Goal: Task Accomplishment & Management: Use online tool/utility

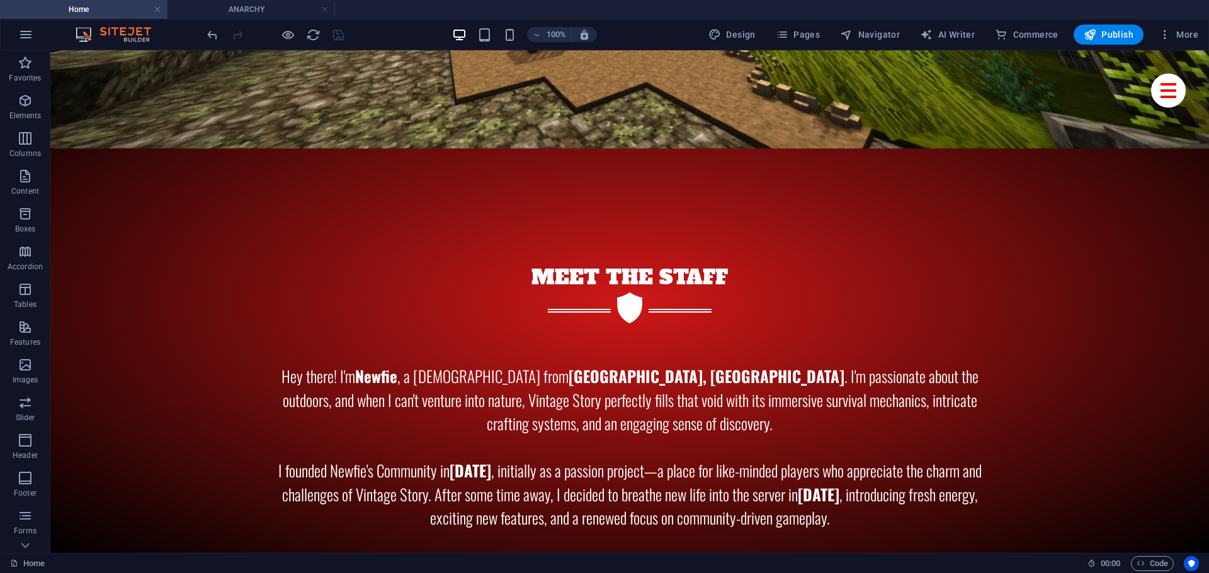
drag, startPoint x: 191, startPoint y: 344, endPoint x: 194, endPoint y: 291, distance: 52.9
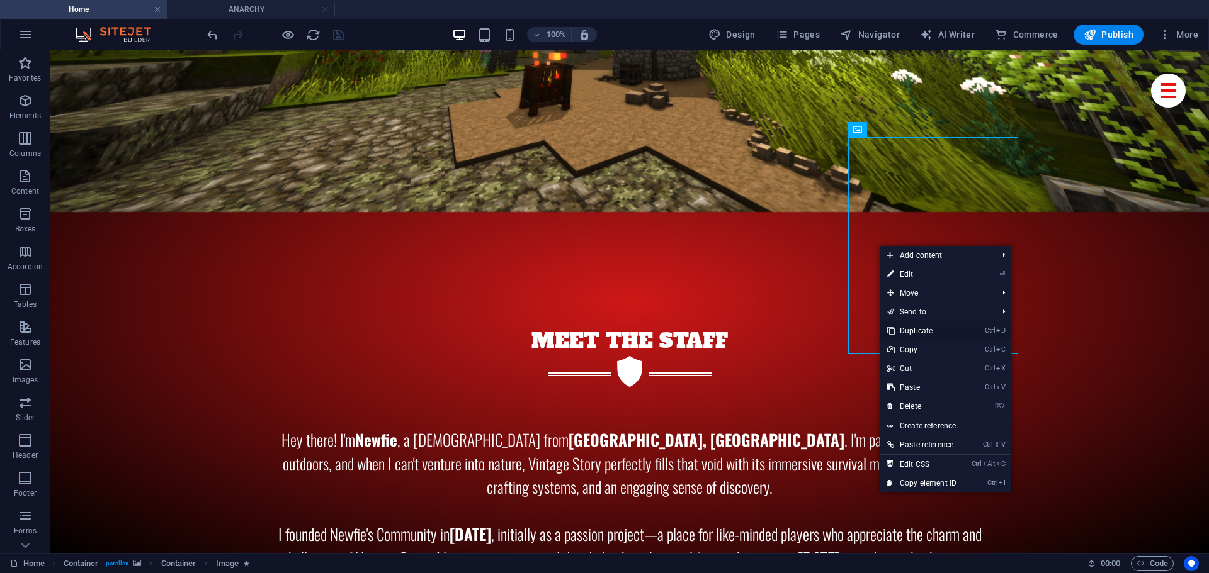
click at [916, 331] on link "Ctrl D Duplicate" at bounding box center [921, 331] width 84 height 19
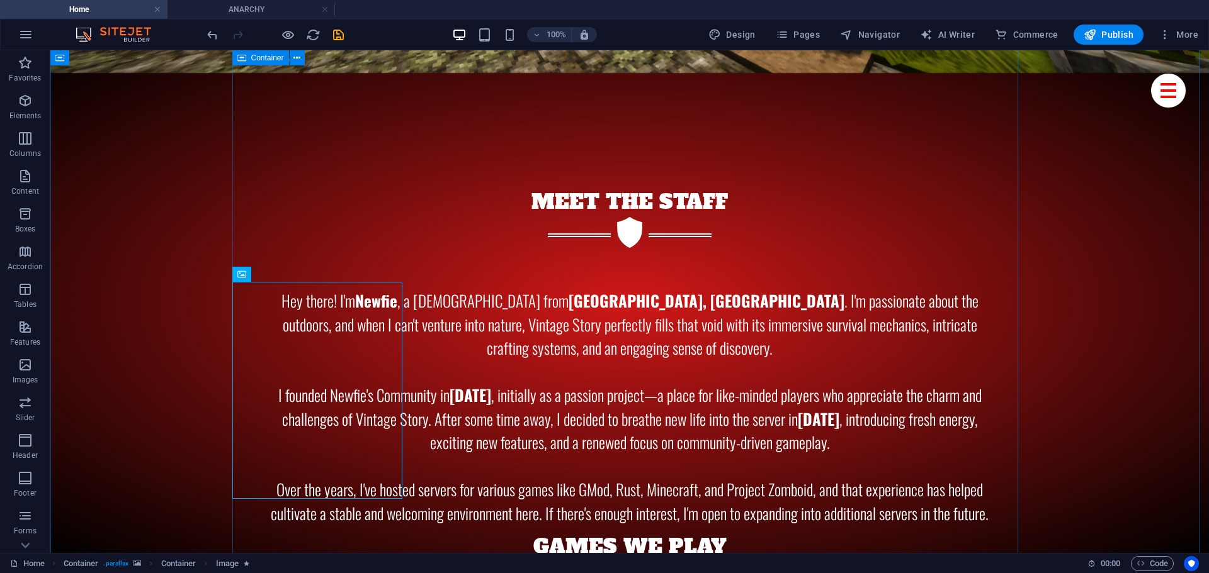
scroll to position [6121, 0]
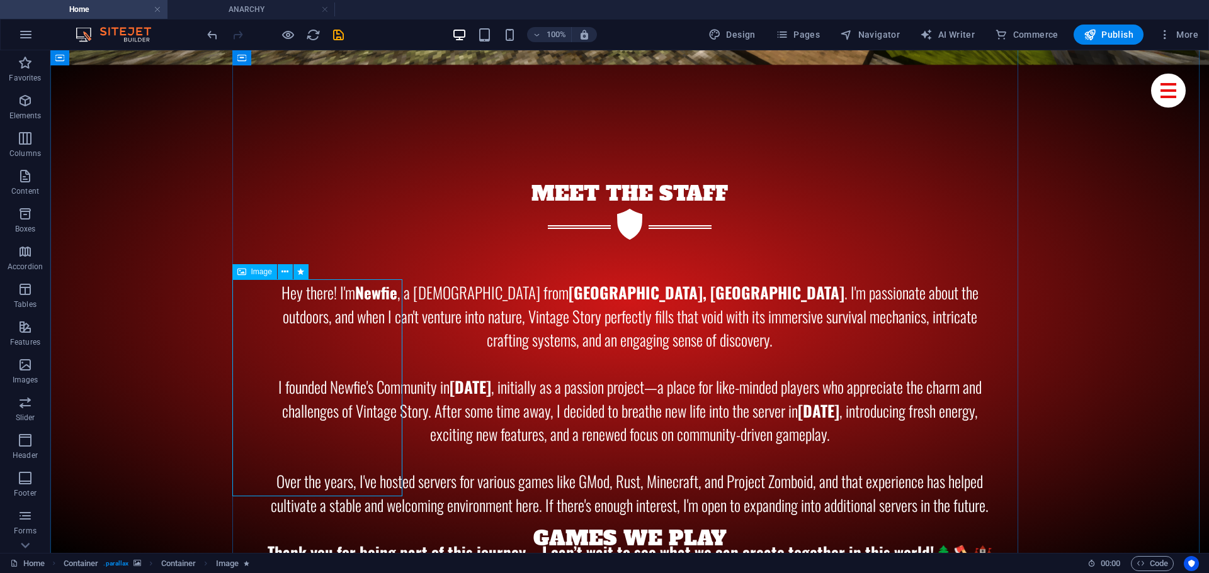
select select "%"
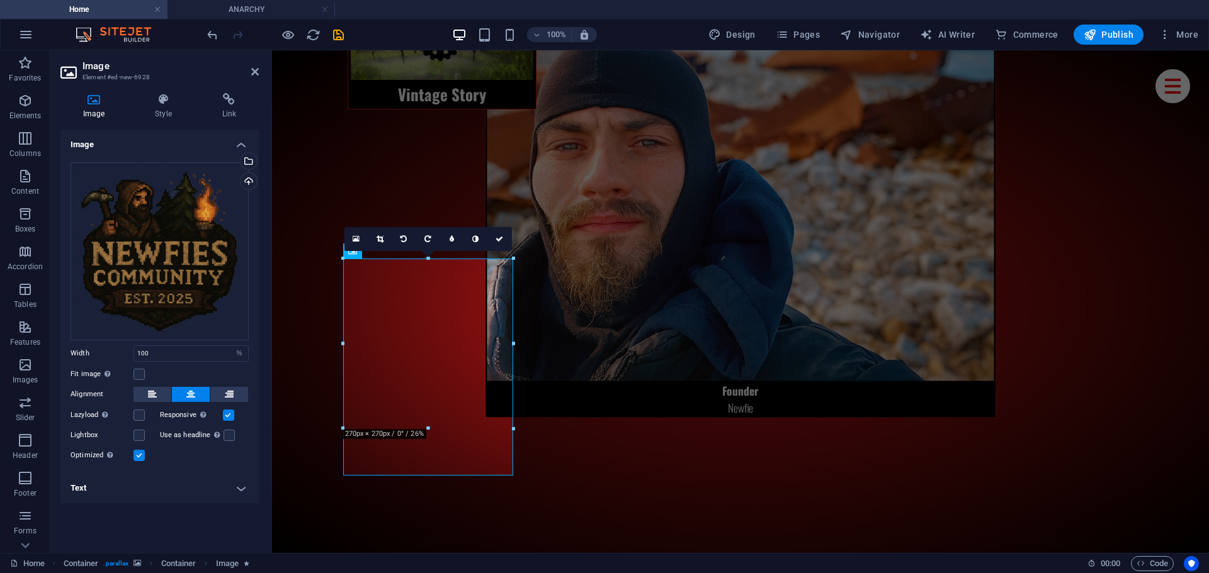
click at [137, 490] on h4 "Text" at bounding box center [159, 488] width 198 height 30
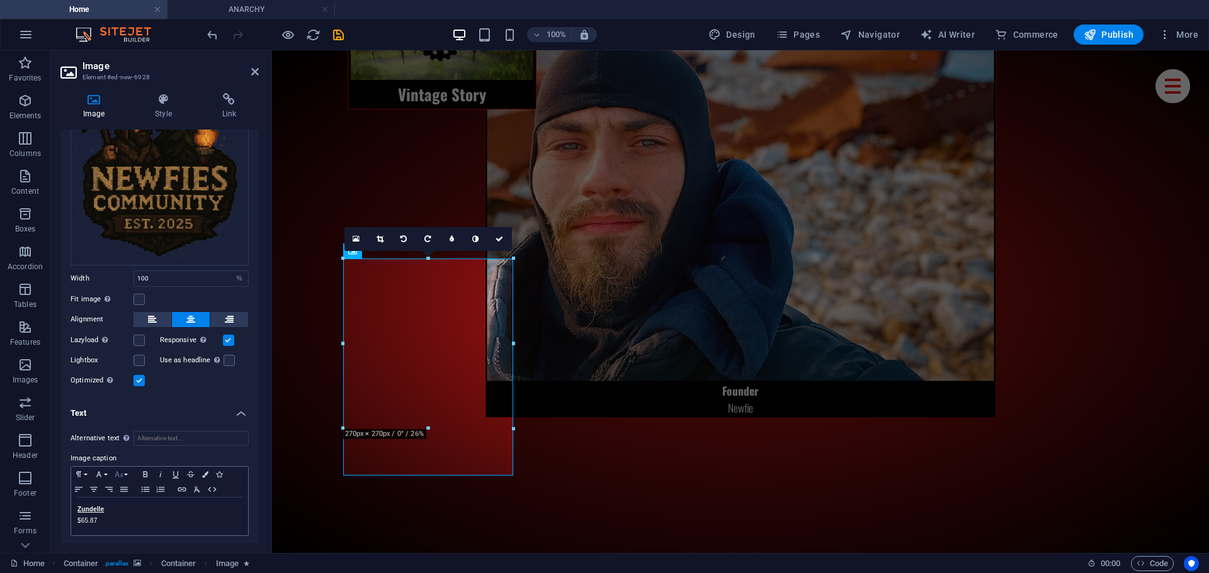
scroll to position [76, 0]
drag, startPoint x: 123, startPoint y: 509, endPoint x: 0, endPoint y: 495, distance: 123.5
click at [0, 495] on section "Favorites Elements Columns Content Boxes Accordion Tables Features Images Slide…" at bounding box center [604, 301] width 1209 height 503
click at [342, 30] on icon "save" at bounding box center [338, 35] width 14 height 14
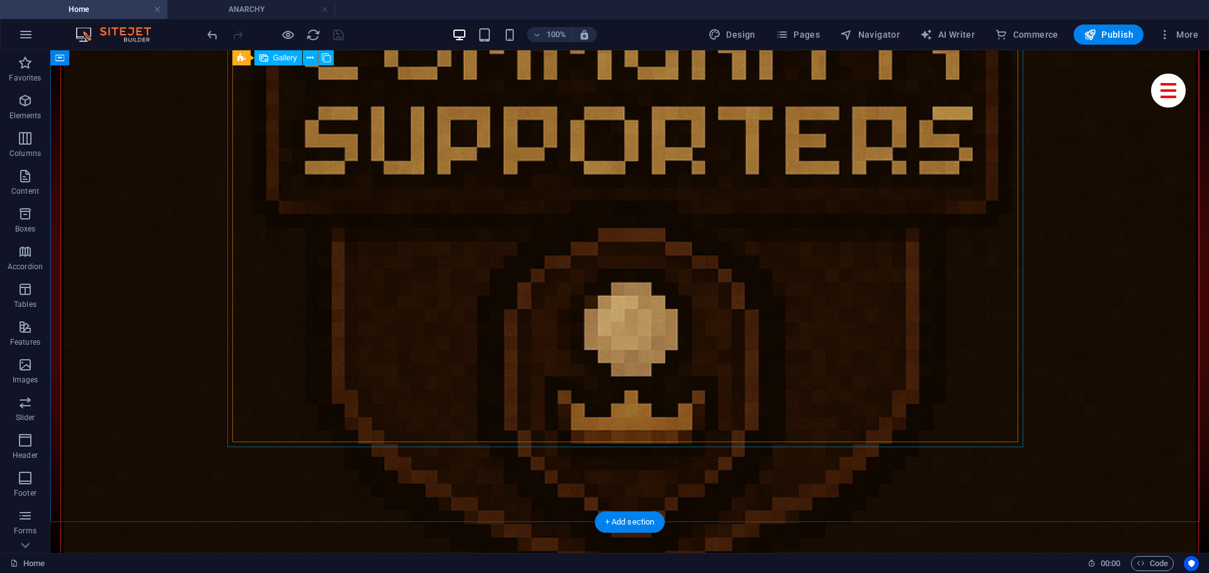
drag, startPoint x: 161, startPoint y: 368, endPoint x: 362, endPoint y: 21, distance: 400.2
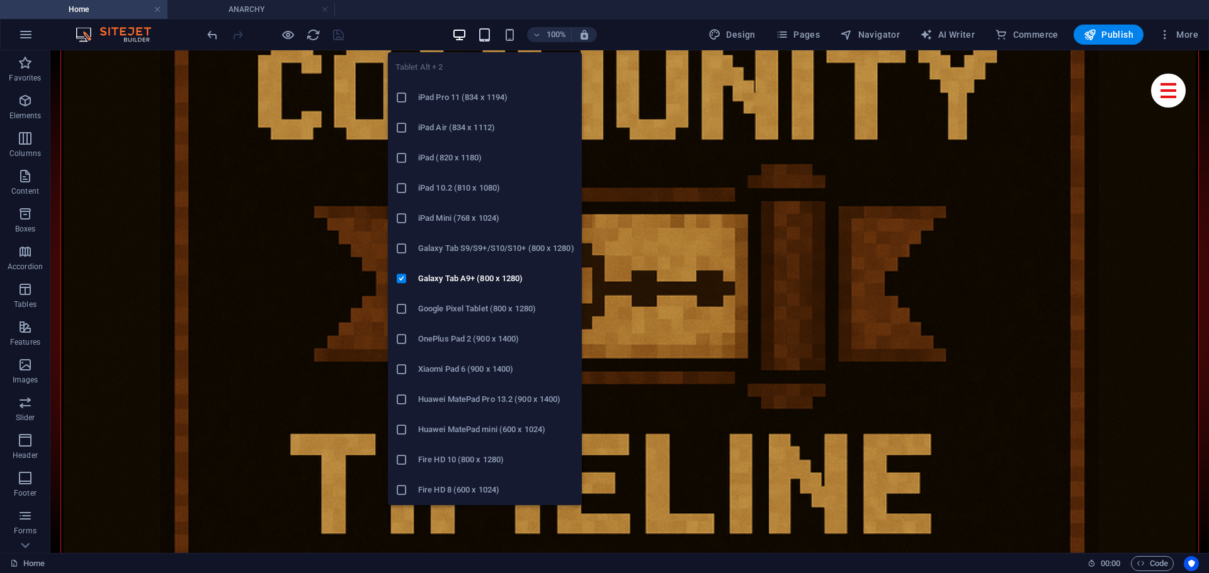
drag, startPoint x: 480, startPoint y: 37, endPoint x: 4, endPoint y: 111, distance: 481.0
click at [480, 37] on icon "button" at bounding box center [484, 35] width 14 height 14
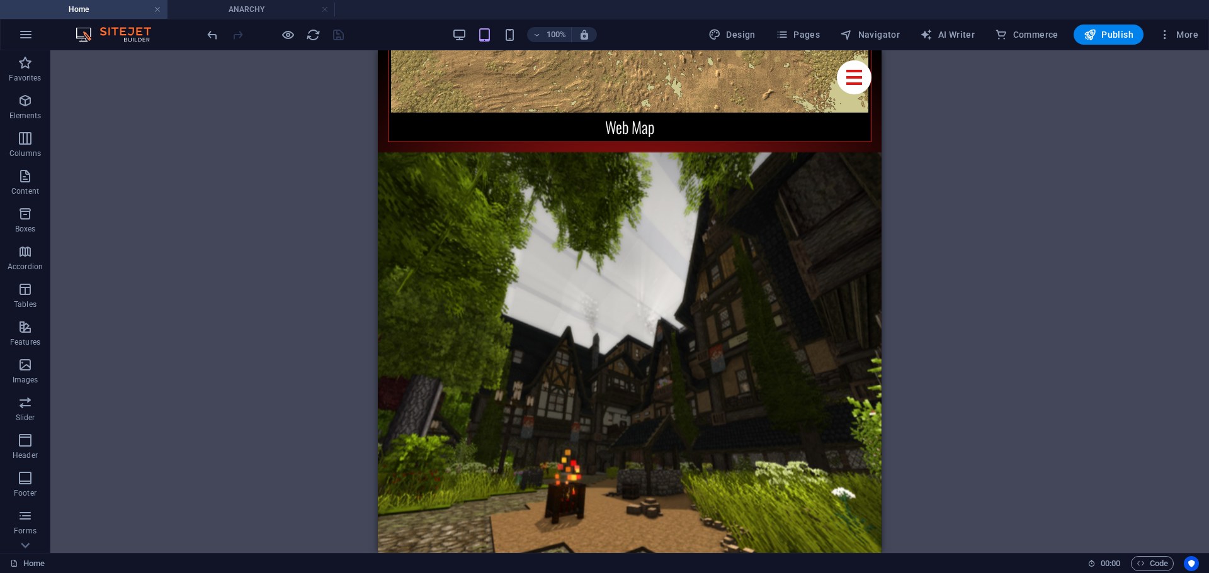
drag, startPoint x: 239, startPoint y: 233, endPoint x: 290, endPoint y: 340, distance: 118.5
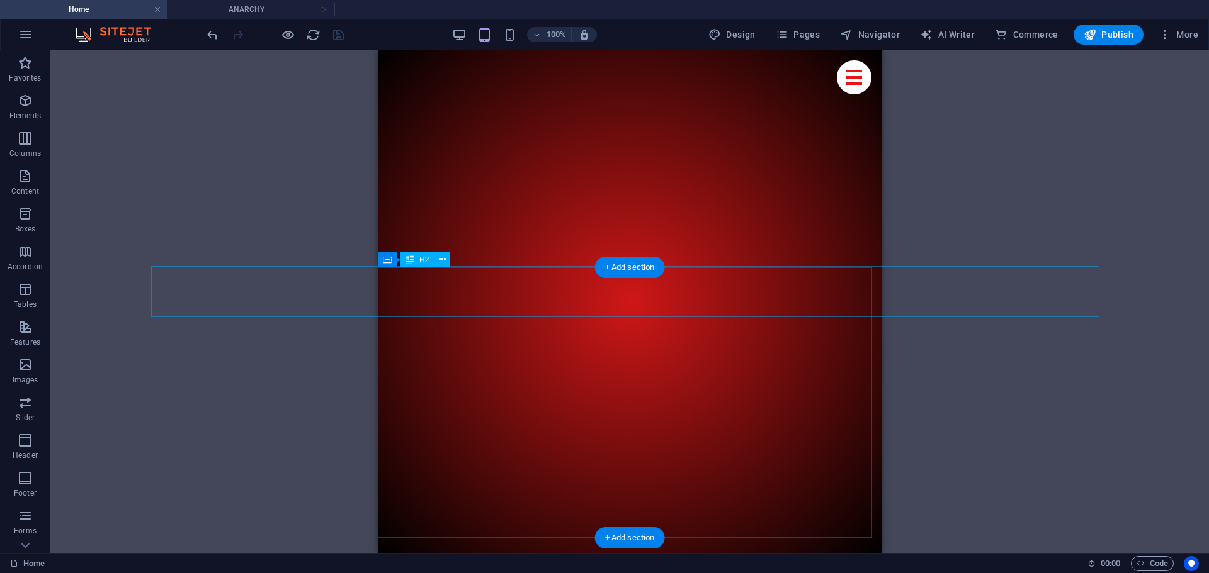
drag, startPoint x: 407, startPoint y: 278, endPoint x: 485, endPoint y: 251, distance: 82.6
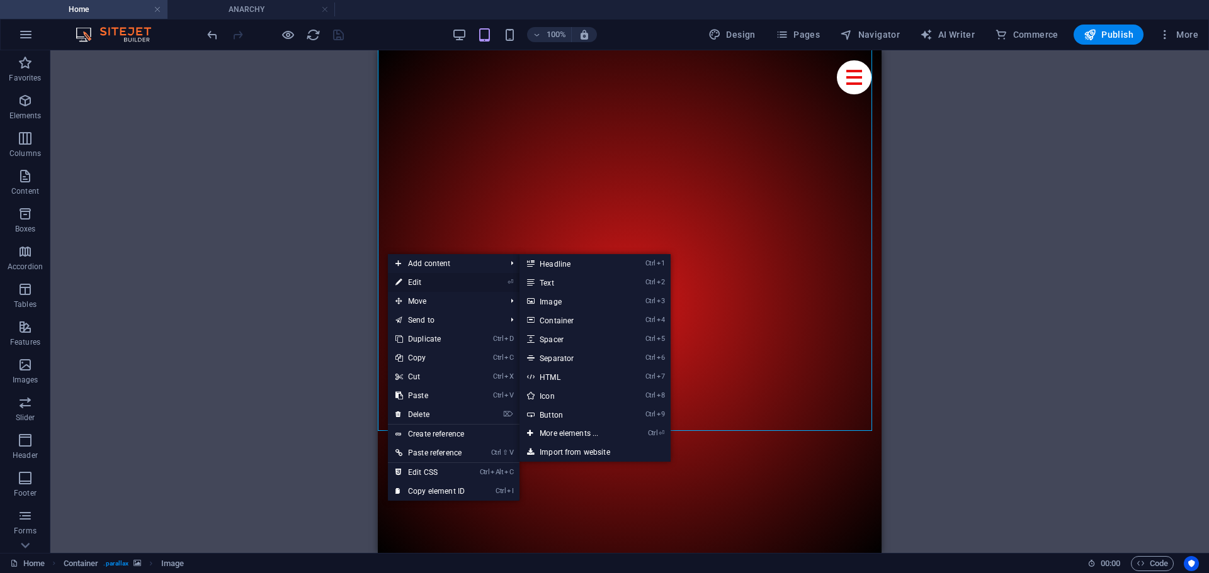
click at [405, 282] on link "⏎ Edit" at bounding box center [430, 282] width 84 height 19
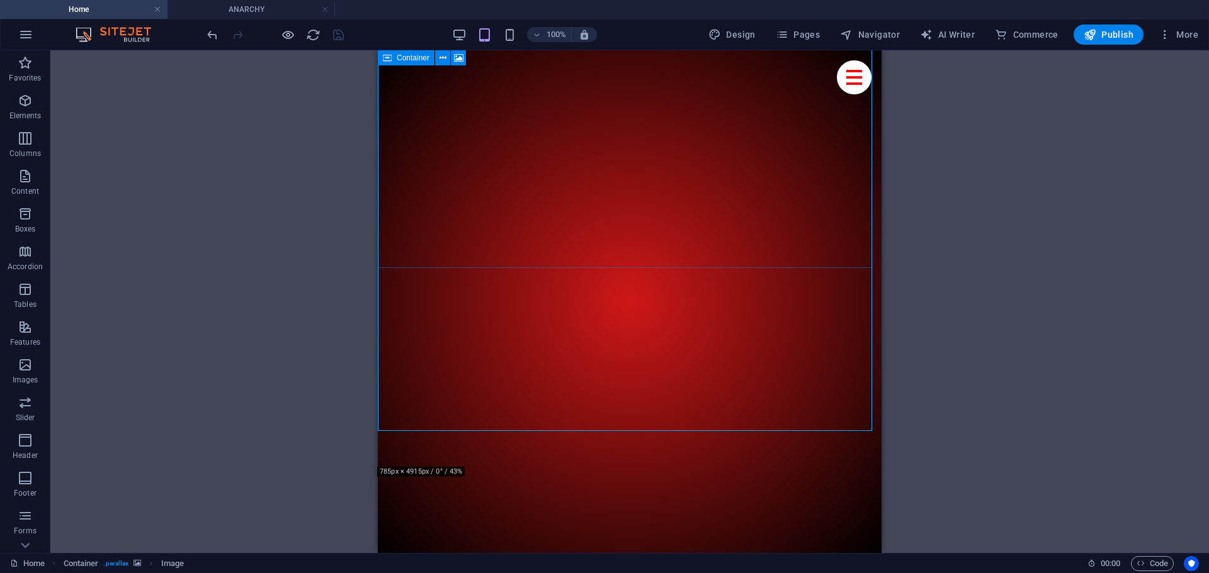
click at [384, 220] on div "H2 Container Preset Container Container Image Container Container Preset Contai…" at bounding box center [629, 301] width 1158 height 503
select select "px"
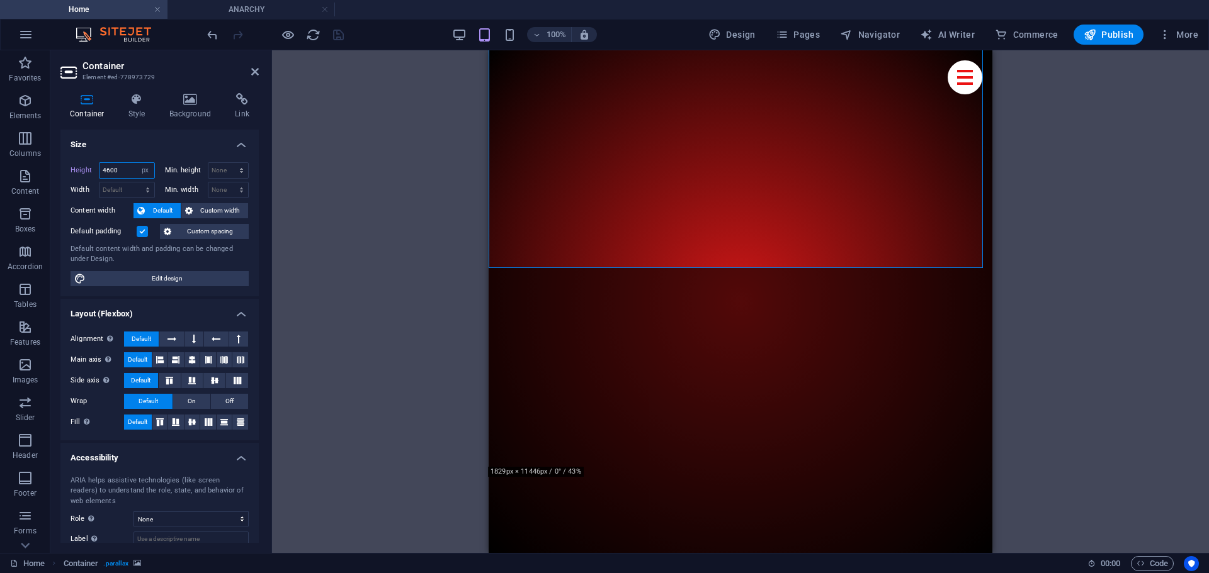
click at [116, 171] on input "4600" at bounding box center [126, 170] width 55 height 15
click at [108, 169] on input "4700" at bounding box center [126, 170] width 55 height 15
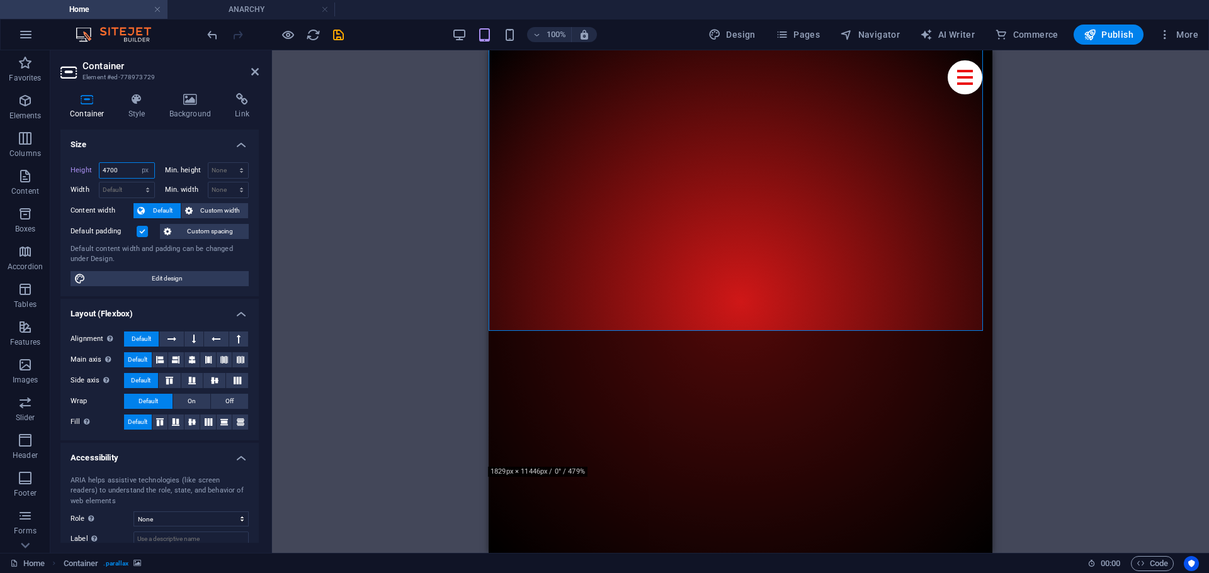
click at [111, 169] on input "4700" at bounding box center [126, 170] width 55 height 15
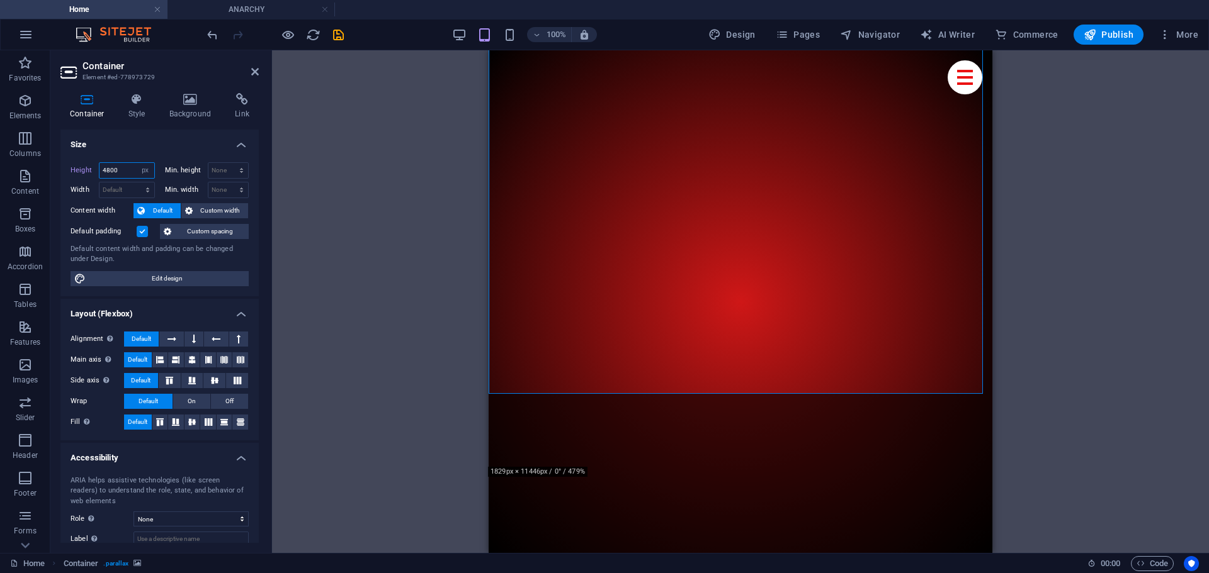
click at [110, 172] on input "4800" at bounding box center [126, 170] width 55 height 15
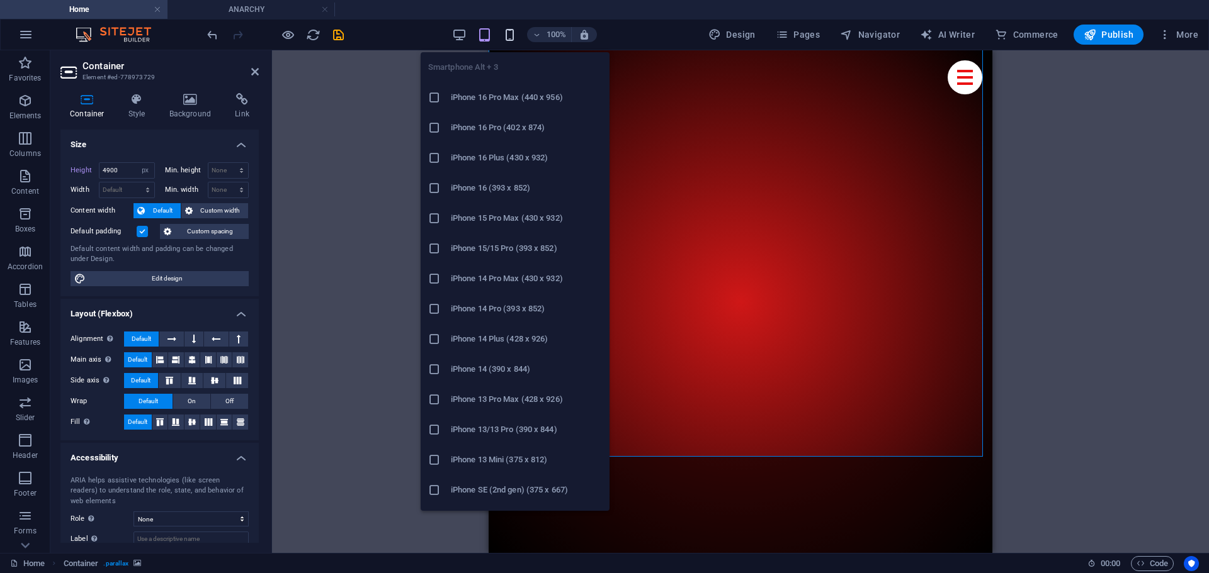
click at [509, 38] on icon "button" at bounding box center [509, 35] width 14 height 14
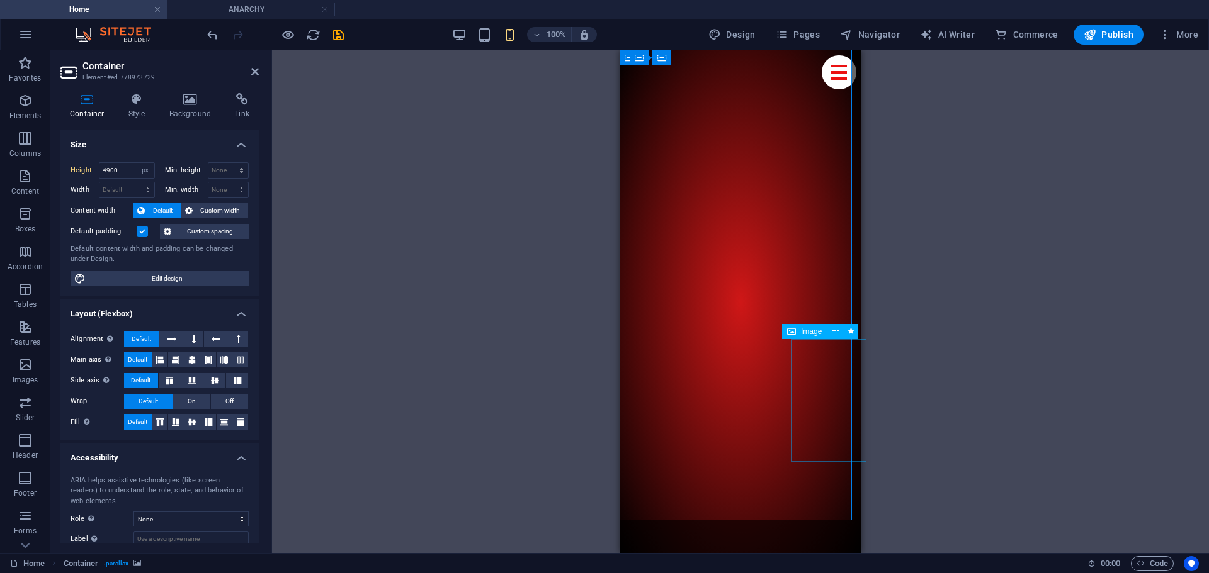
scroll to position [8804, 0]
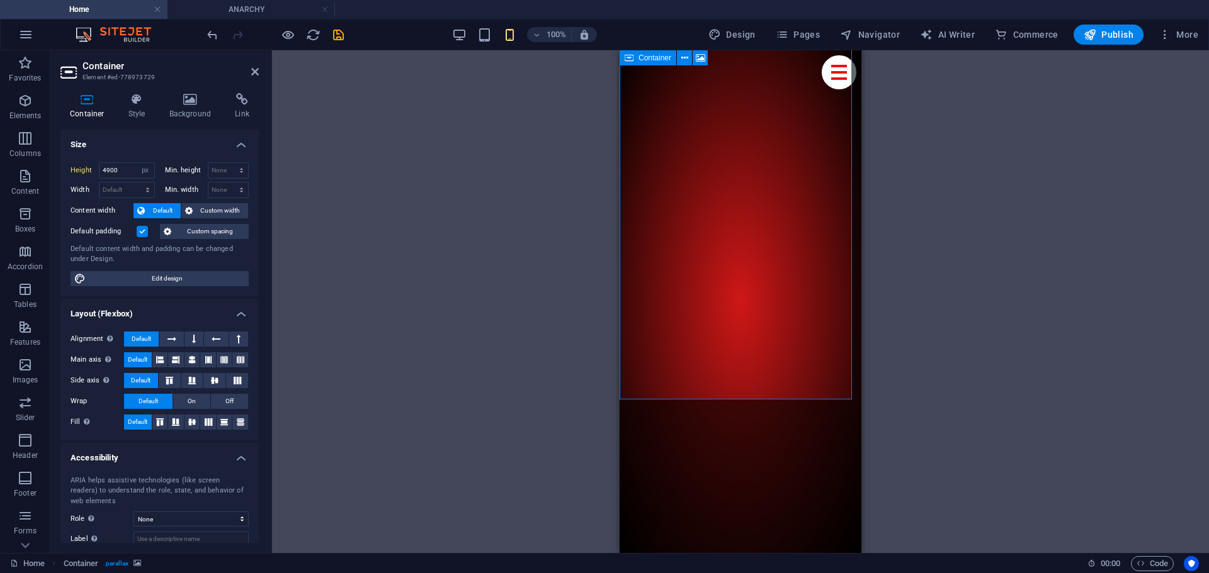
click at [108, 169] on input "4900" at bounding box center [126, 170] width 55 height 15
type input "3600"
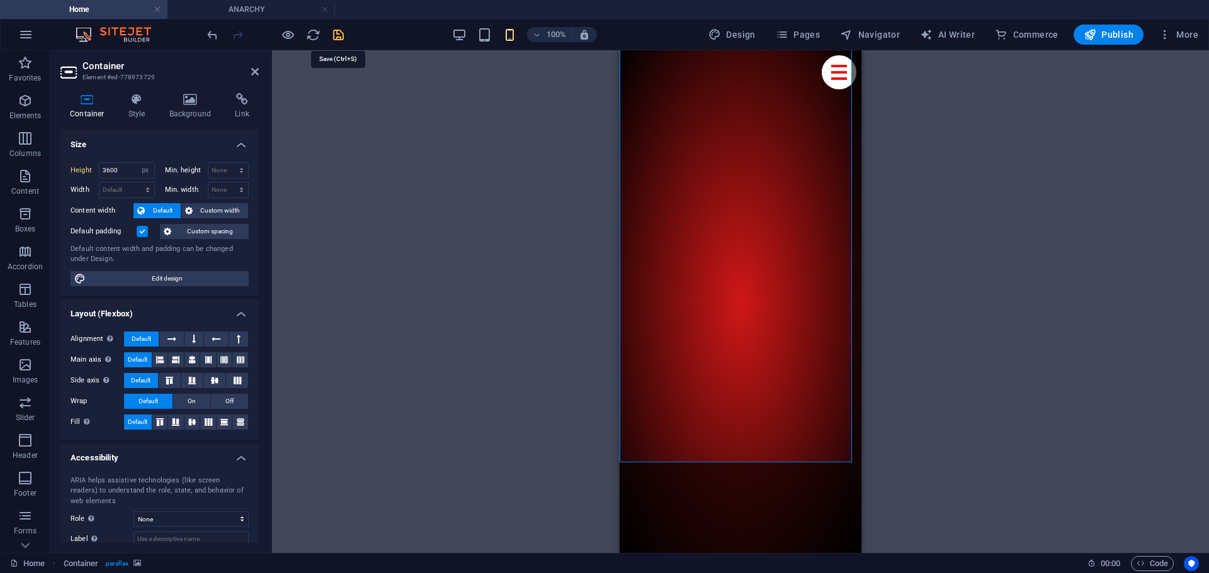
click at [337, 38] on icon "save" at bounding box center [338, 35] width 14 height 14
